Goal: Information Seeking & Learning: Check status

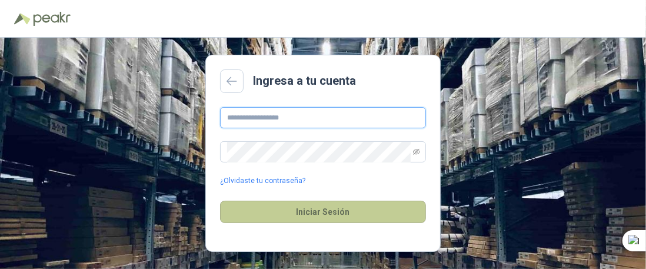
type input "**********"
click at [340, 212] on button "Iniciar Sesión" at bounding box center [323, 212] width 206 height 22
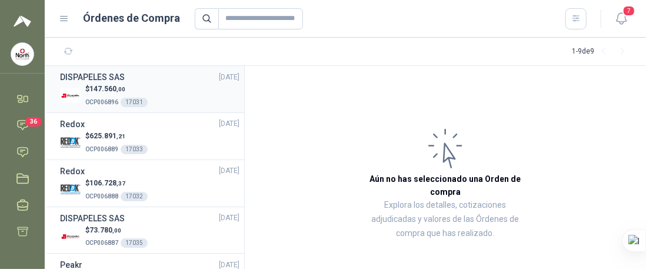
click at [97, 87] on span "147.560 ,00" at bounding box center [107, 89] width 36 height 8
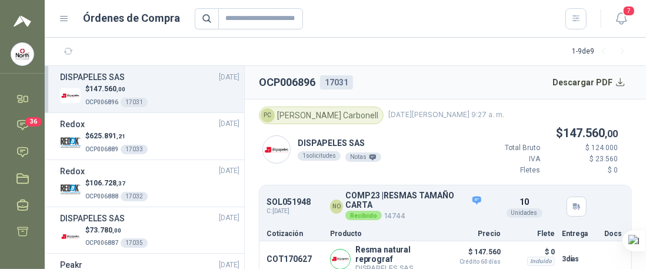
scroll to position [14, 0]
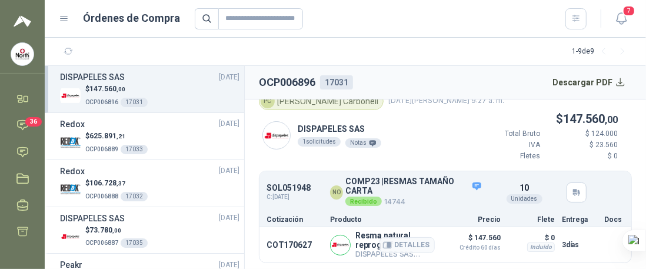
click at [361, 252] on p "DISPAPELES SAS Directo" at bounding box center [395, 254] width 79 height 9
click at [394, 107] on div "PC [PERSON_NAME] [DATE][PERSON_NAME] 9:27 a. m." at bounding box center [445, 101] width 373 height 18
click at [577, 118] on span "147.560 ,00" at bounding box center [590, 119] width 55 height 14
click at [291, 108] on div "PC [PERSON_NAME]" at bounding box center [321, 101] width 125 height 18
click at [274, 134] on img at bounding box center [276, 135] width 27 height 27
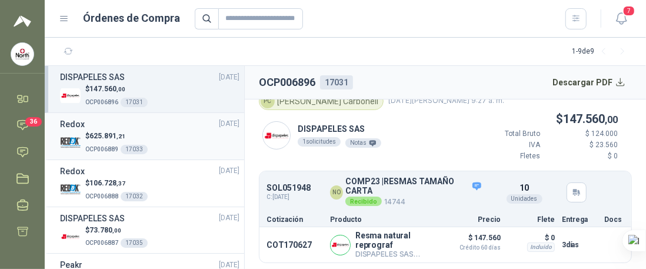
click at [89, 137] on p "$ 625.891 ,21" at bounding box center [116, 136] width 62 height 11
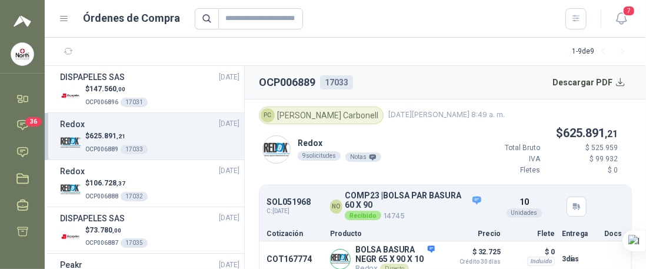
scroll to position [36, 0]
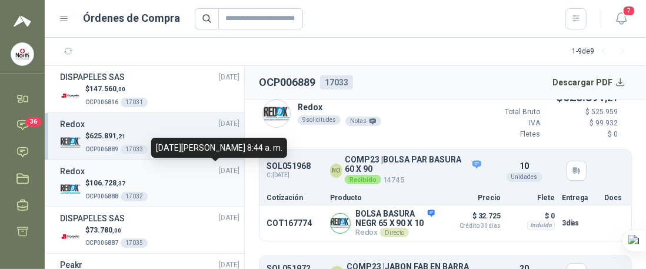
click at [220, 172] on span "[DATE]" at bounding box center [229, 170] width 21 height 11
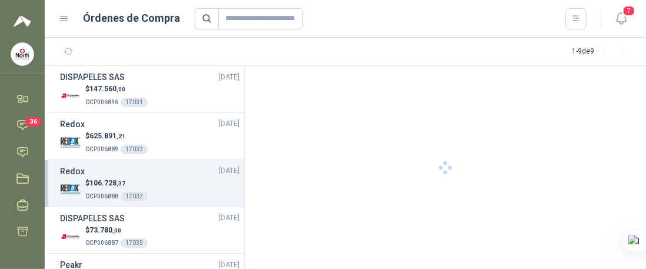
click at [98, 189] on p "OCP006888 17032" at bounding box center [116, 195] width 62 height 13
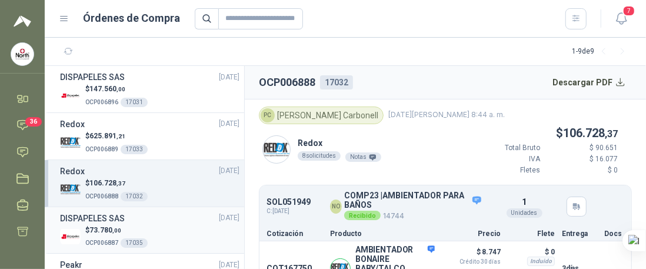
click at [100, 217] on h3 "DISPAPELES SAS" at bounding box center [92, 218] width 65 height 13
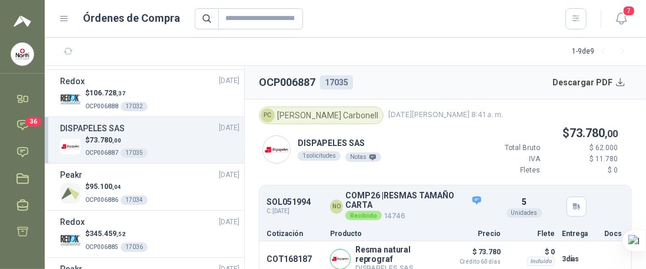
scroll to position [92, 0]
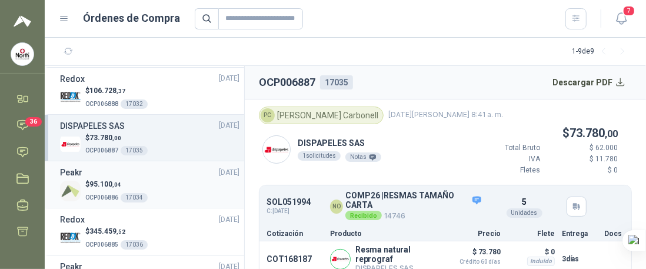
click at [98, 188] on p "$ 95.100 ,04" at bounding box center [116, 184] width 62 height 11
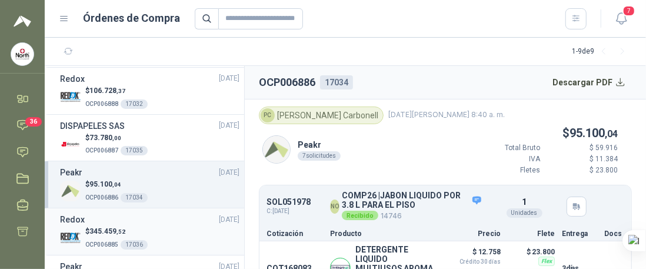
click at [99, 228] on span "345.459 ,52" at bounding box center [107, 231] width 36 height 8
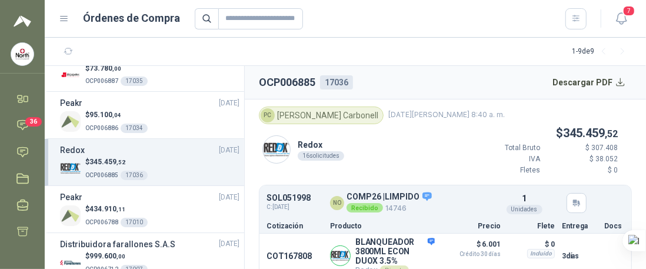
scroll to position [166, 0]
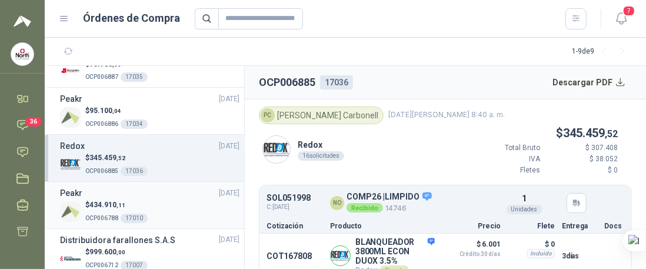
click at [101, 215] on span "OCP006788" at bounding box center [101, 218] width 33 height 6
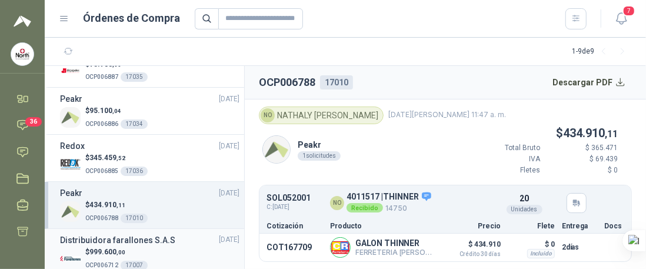
click at [98, 236] on h3 "Distribuidora farallones S.A.S" at bounding box center [117, 240] width 115 height 13
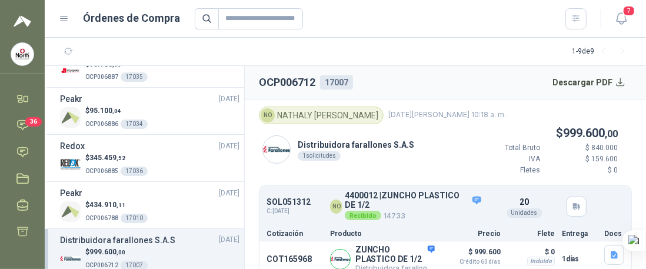
scroll to position [234, 0]
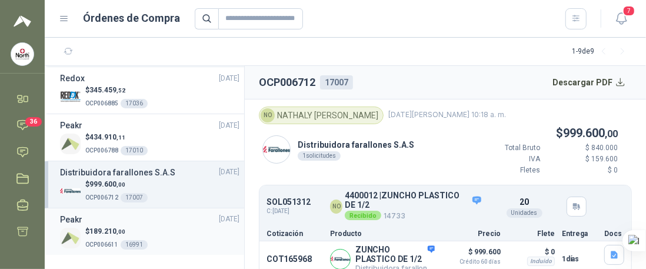
click at [96, 233] on span "189.210 ,00" at bounding box center [107, 231] width 36 height 8
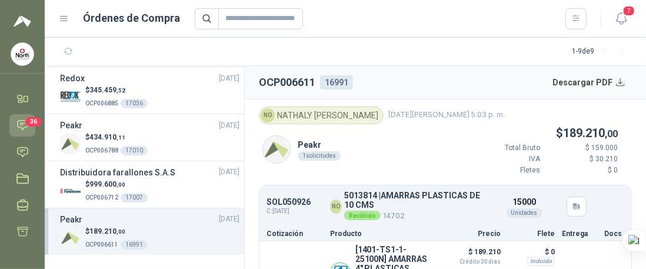
click at [18, 124] on icon at bounding box center [23, 125] width 10 height 9
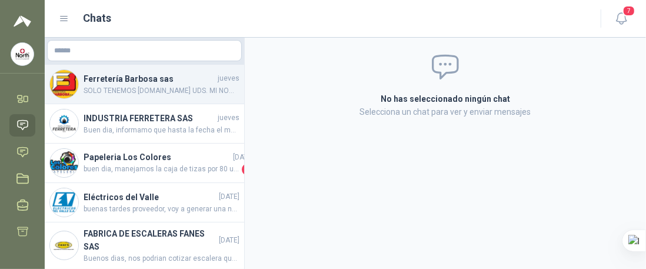
click at [111, 85] on span "SOLO TENEMOS [DOMAIN_NAME] UDS. MI NOMBRE ES [PERSON_NAME]. ASESOR INDUSTRIA. 3…" at bounding box center [162, 90] width 156 height 11
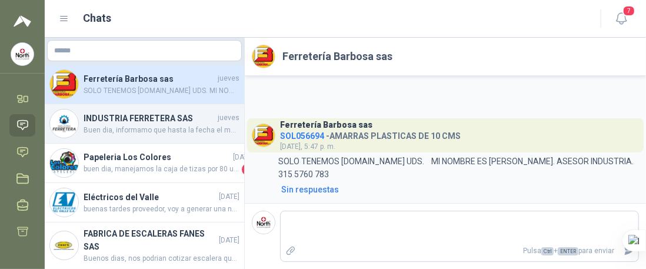
click at [104, 118] on h4 "INDUSTRIA FERRETERA SAS" at bounding box center [150, 118] width 132 height 13
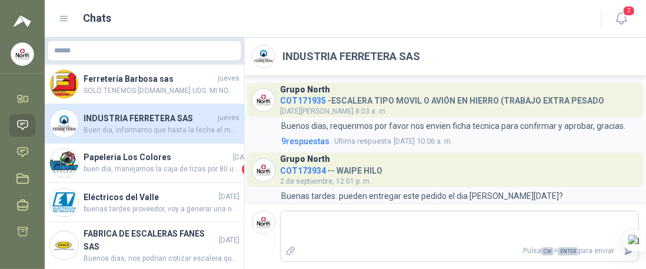
scroll to position [20, 0]
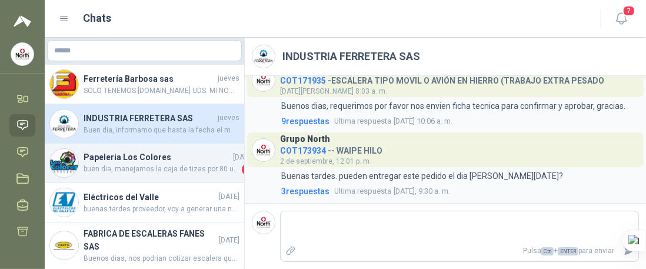
click at [104, 157] on h4 "Papeleria Los Colores" at bounding box center [157, 157] width 147 height 13
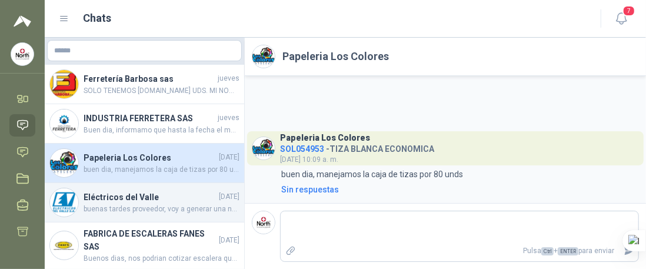
click at [124, 198] on h4 "Eléctricos del Valle" at bounding box center [150, 197] width 133 height 13
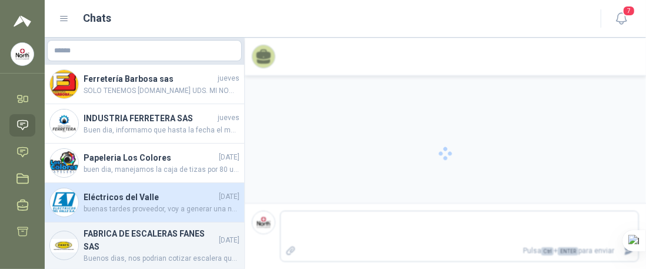
scroll to position [33, 0]
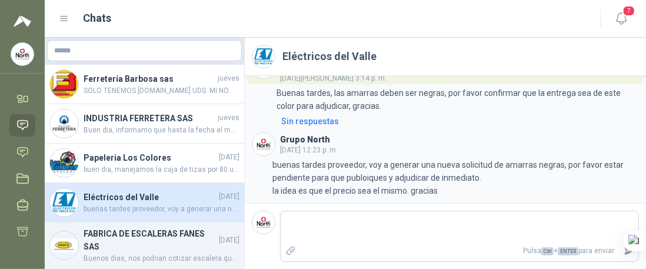
click at [117, 236] on h4 "FABRICA DE ESCALERAS FANES SAS" at bounding box center [150, 240] width 133 height 26
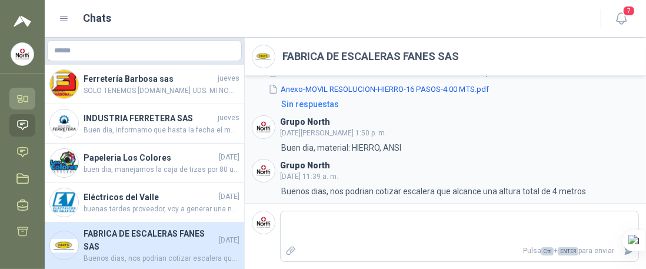
click at [21, 98] on icon at bounding box center [20, 96] width 4 height 3
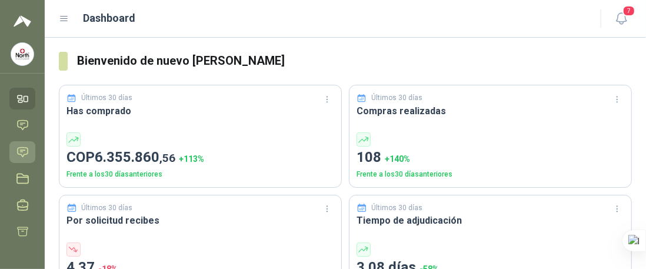
click at [24, 148] on icon at bounding box center [22, 152] width 12 height 12
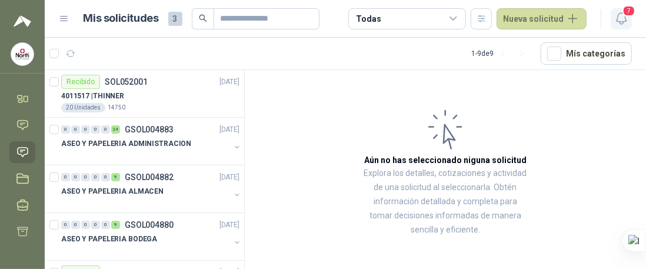
click at [629, 13] on span "7" at bounding box center [629, 10] width 13 height 11
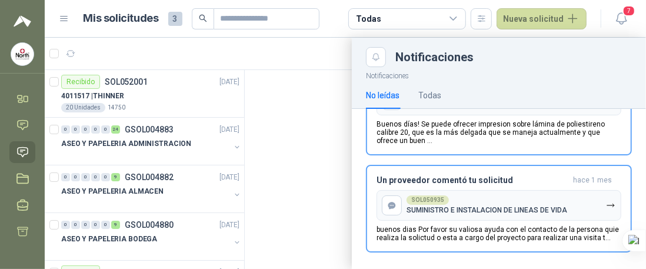
scroll to position [502, 0]
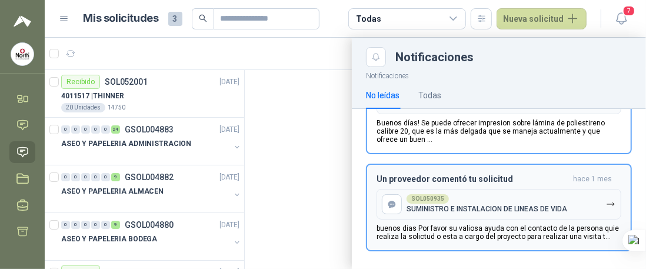
click at [456, 225] on p "buenos dias Por favor su valiosa ayuda con el contacto de la persona quie reali…" at bounding box center [499, 232] width 245 height 16
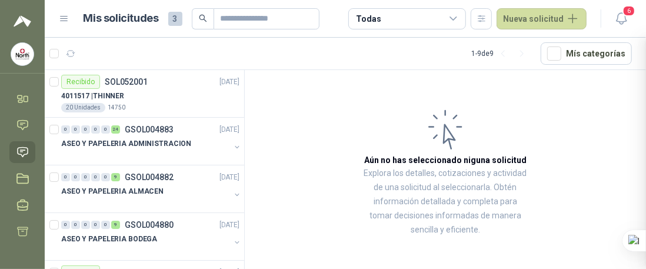
scroll to position [406, 0]
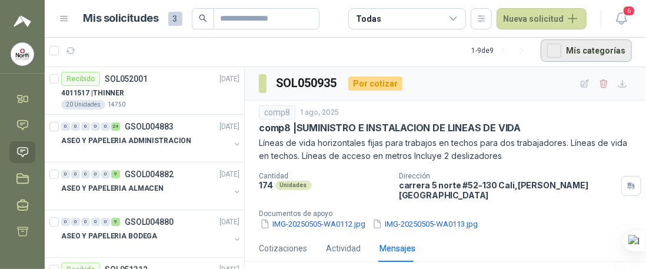
scroll to position [407, 0]
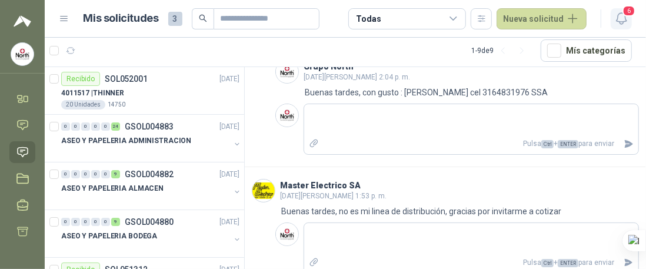
click at [618, 16] on icon "button" at bounding box center [621, 18] width 10 height 11
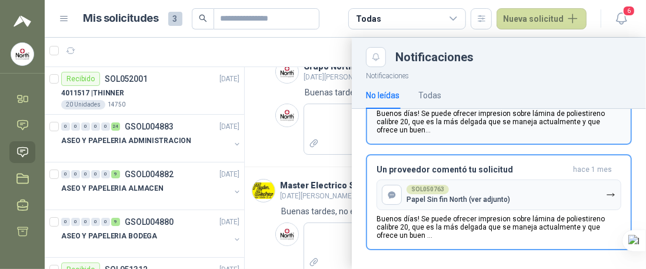
click at [486, 115] on p "Buenos días! Se puede ofrecer impresion sobre lámina de poliestireno calibre 20…" at bounding box center [499, 121] width 245 height 25
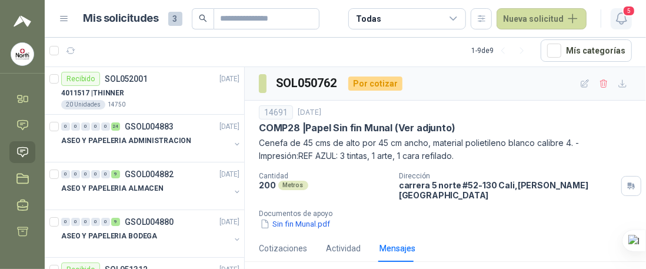
click at [616, 15] on icon "button" at bounding box center [622, 18] width 15 height 15
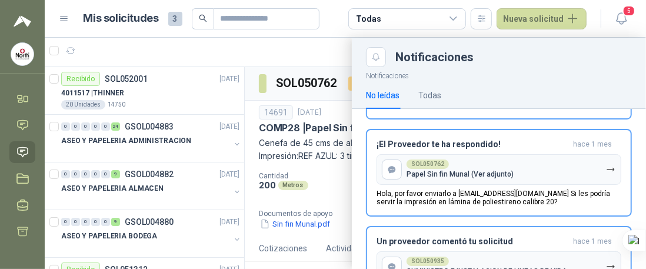
scroll to position [126, 0]
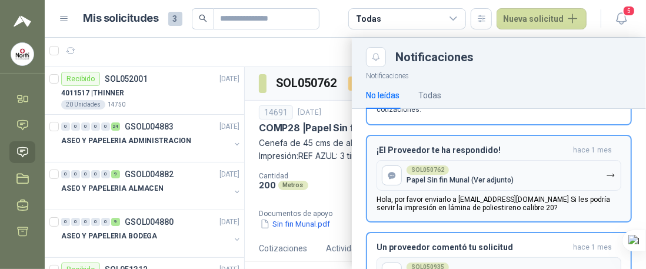
click at [492, 178] on p "Papel Sin fin Munal (Ver adjunto)" at bounding box center [460, 180] width 107 height 8
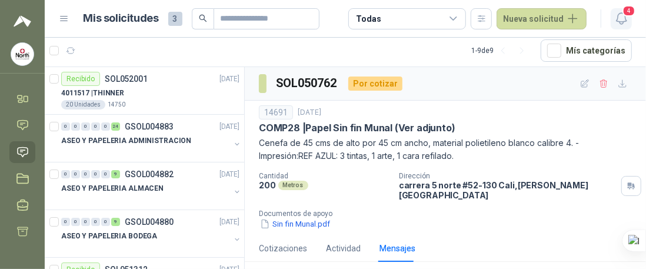
click at [617, 19] on icon "button" at bounding box center [621, 18] width 10 height 11
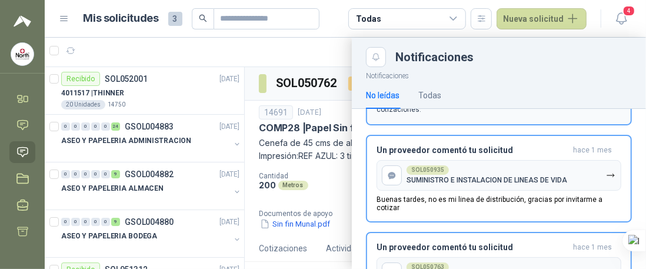
click at [560, 113] on p "Los proveedores han visto tus solicitudes y te han enviado nuevas cotizaciones." at bounding box center [499, 104] width 245 height 21
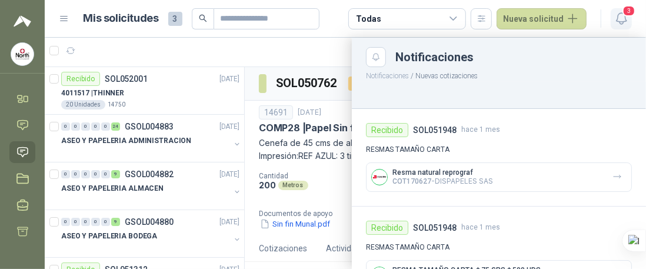
click at [624, 16] on icon "button" at bounding box center [622, 18] width 15 height 15
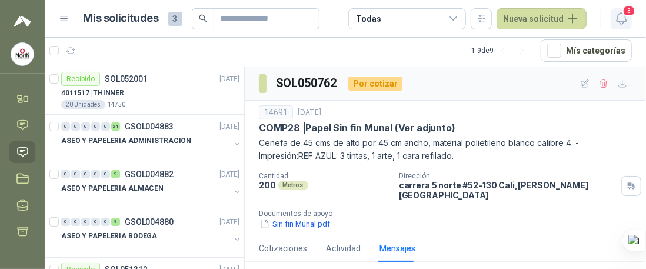
click at [624, 16] on icon "button" at bounding box center [622, 18] width 15 height 15
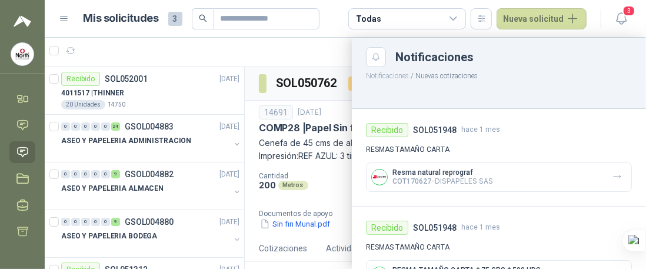
click at [125, 91] on div at bounding box center [346, 153] width 602 height 231
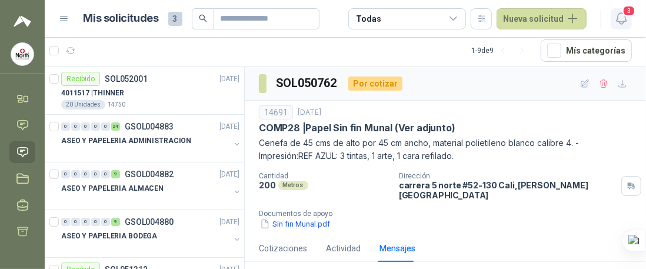
click at [619, 22] on icon "button" at bounding box center [622, 18] width 15 height 15
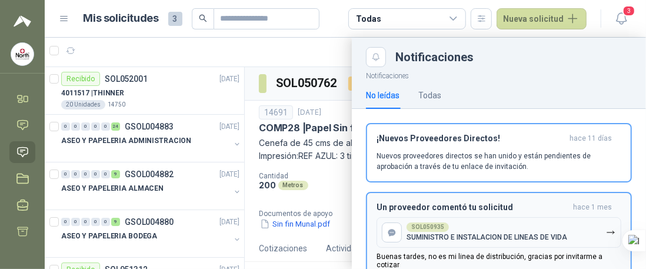
click at [460, 255] on p "Buenas tardes, no es mi linea de distribución, gracias por invitarme a cotizar" at bounding box center [499, 261] width 245 height 16
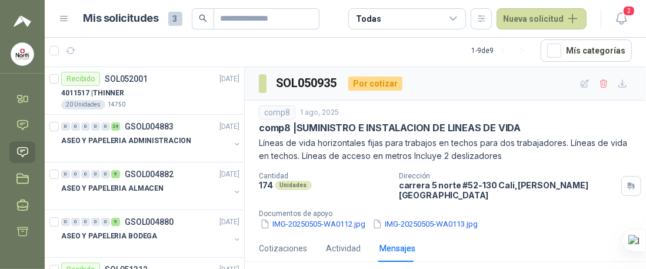
scroll to position [407, 0]
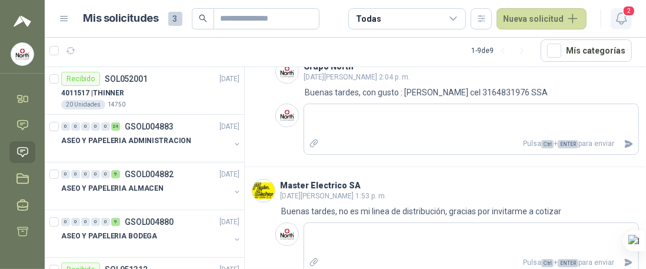
click at [620, 16] on icon "button" at bounding box center [622, 18] width 15 height 15
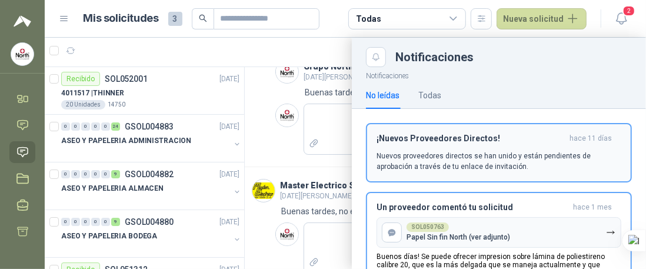
click at [500, 156] on p "Nuevos proveedores directos se han unido y están pendientes de aprobación a tra…" at bounding box center [499, 161] width 245 height 21
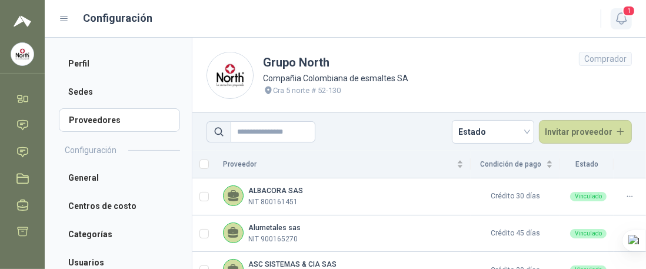
click at [623, 15] on icon "button" at bounding box center [622, 18] width 15 height 15
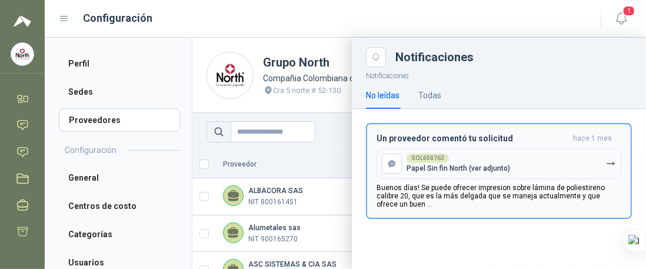
click at [511, 193] on p "Buenos días! Se puede ofrecer impresion sobre lámina de poliestireno calibre 20…" at bounding box center [499, 196] width 245 height 25
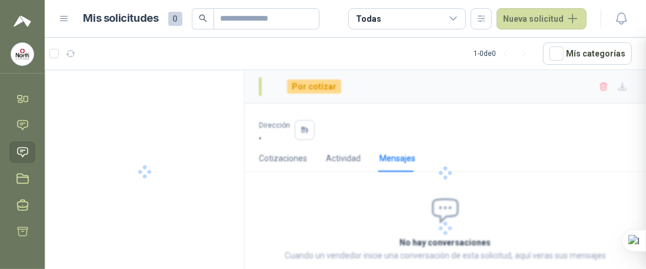
scroll to position [3, 0]
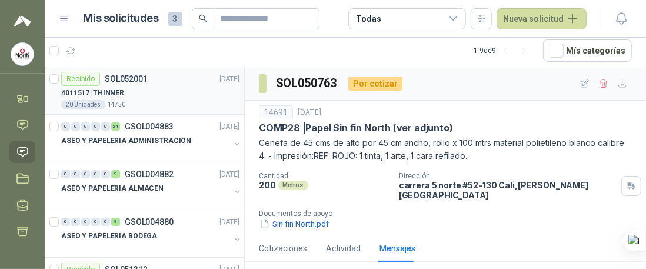
click at [132, 83] on div "Recibido SOL052001" at bounding box center [104, 79] width 87 height 14
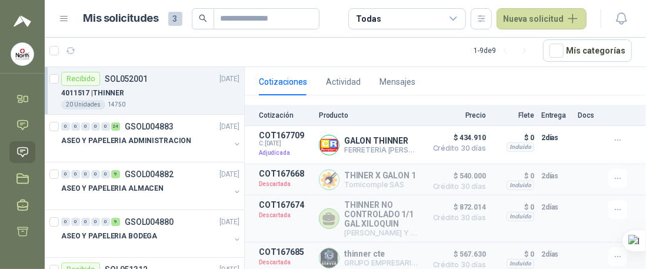
scroll to position [131, 0]
